Goal: Task Accomplishment & Management: Manage account settings

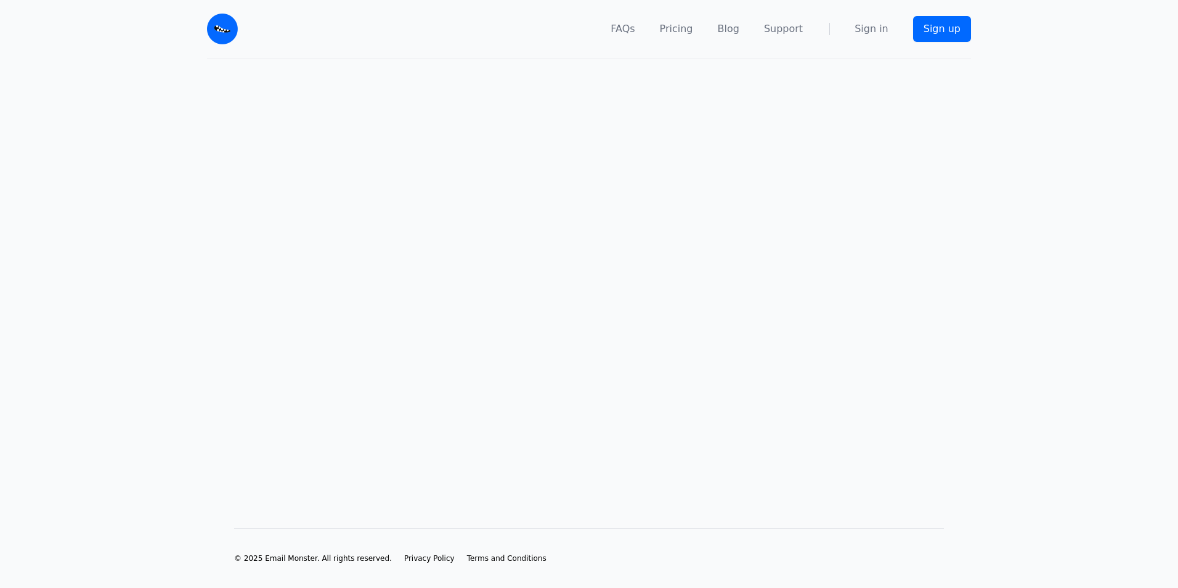
click at [516, 239] on main at bounding box center [589, 273] width 1178 height 429
